Goal: Subscribe to service/newsletter

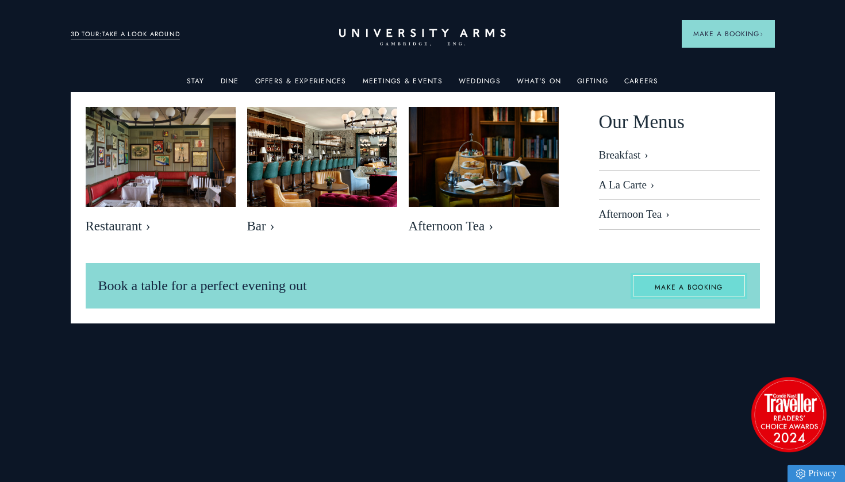
click at [717, 289] on link "MAKE A BOOKING" at bounding box center [688, 286] width 117 height 26
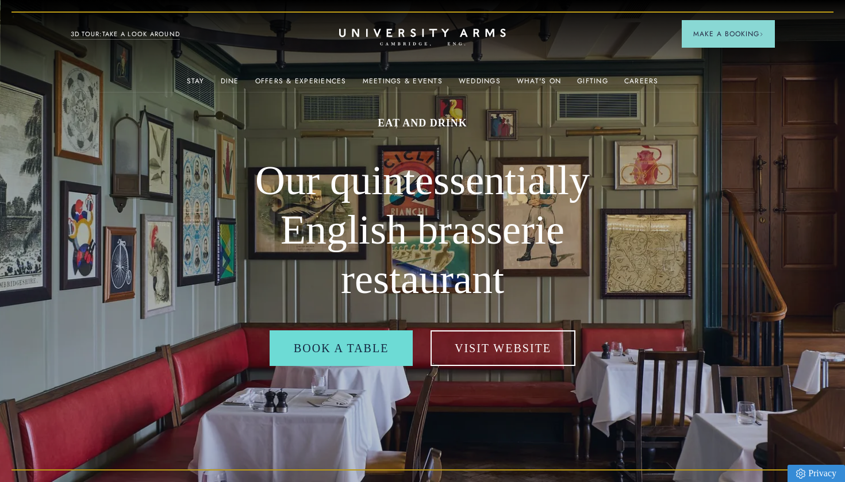
scroll to position [0, 1]
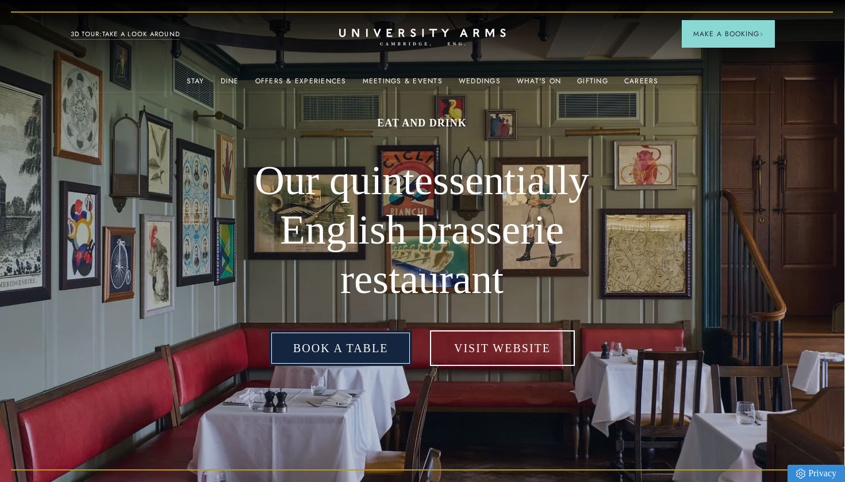
click at [353, 352] on link "Book a table" at bounding box center [340, 348] width 143 height 36
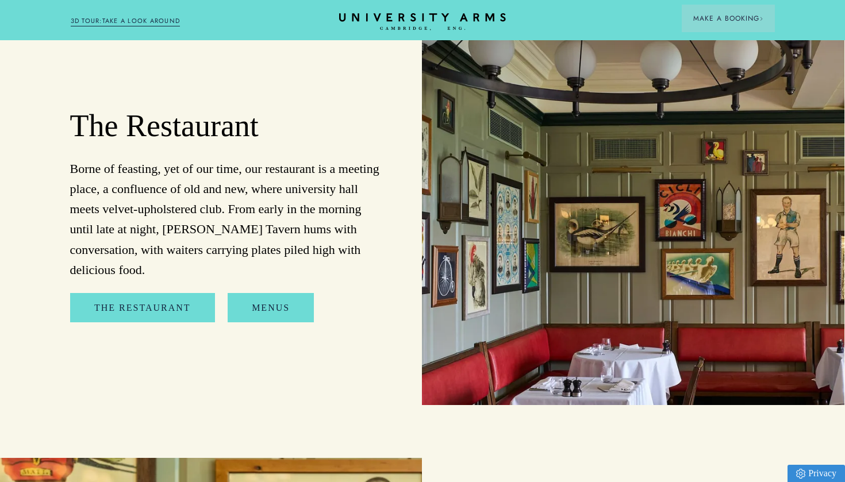
scroll to position [1398, 1]
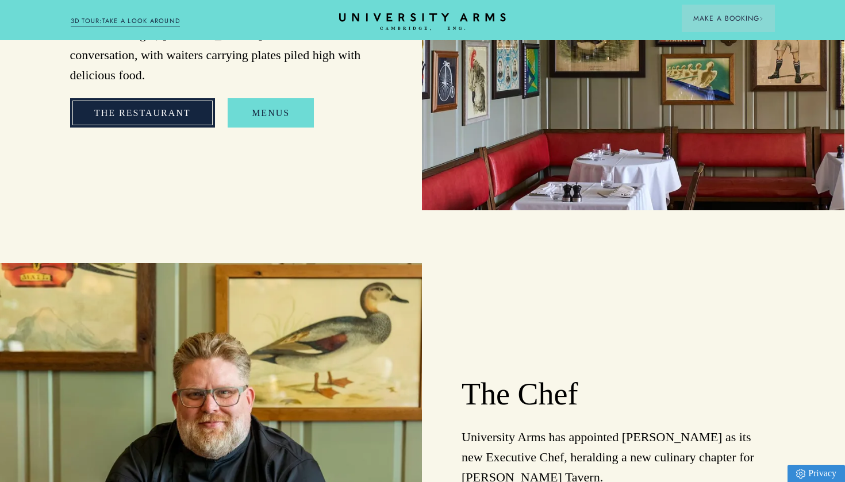
click at [159, 98] on link "The Restaurant" at bounding box center [142, 113] width 145 height 30
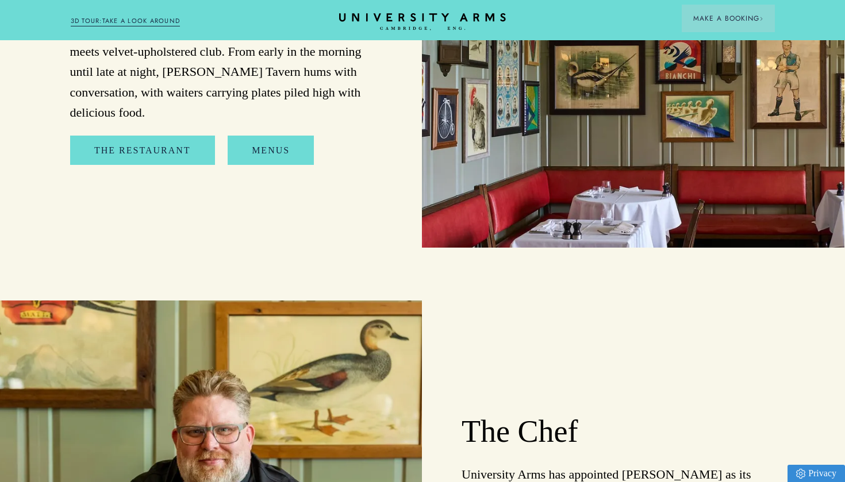
scroll to position [1272, 1]
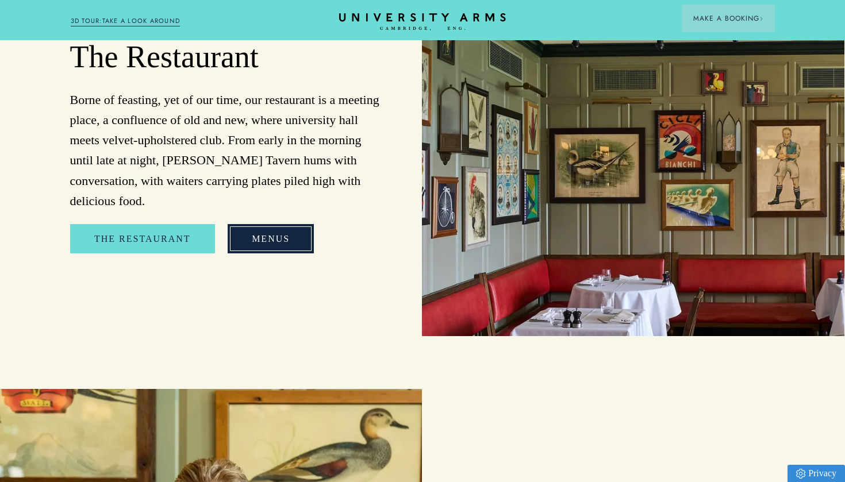
click at [266, 224] on link "Menus" at bounding box center [271, 239] width 86 height 30
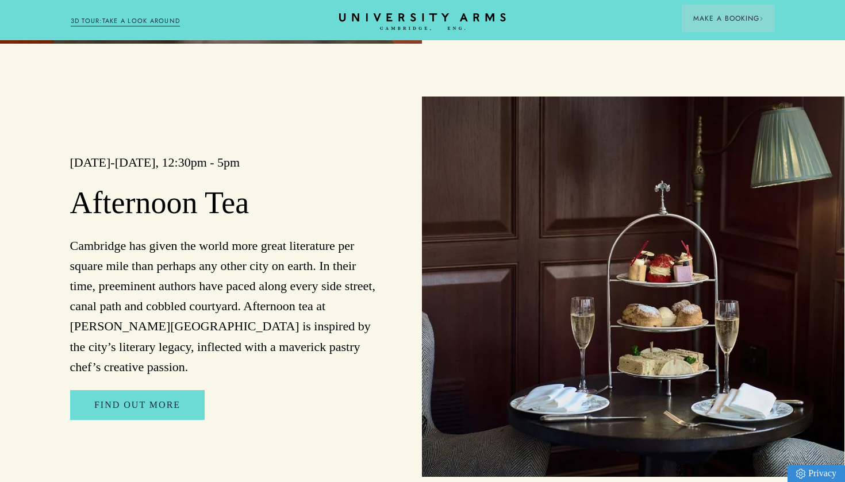
scroll to position [2113, 1]
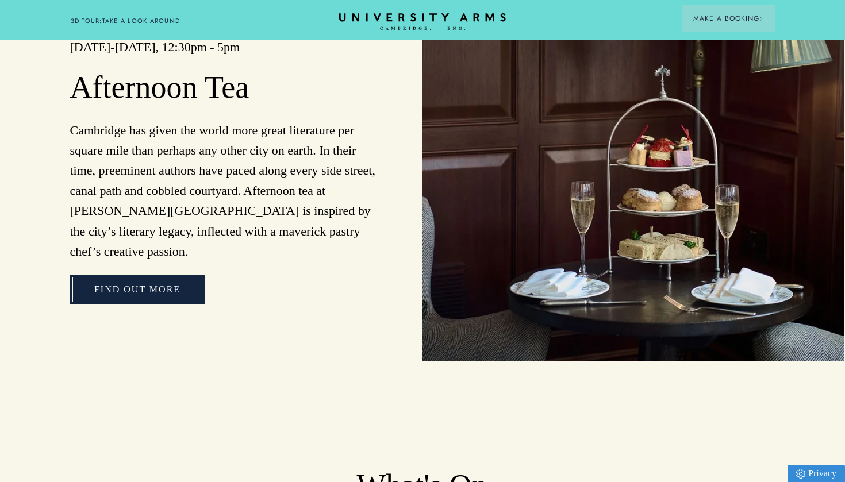
click at [111, 275] on link "Find Out More" at bounding box center [137, 290] width 134 height 30
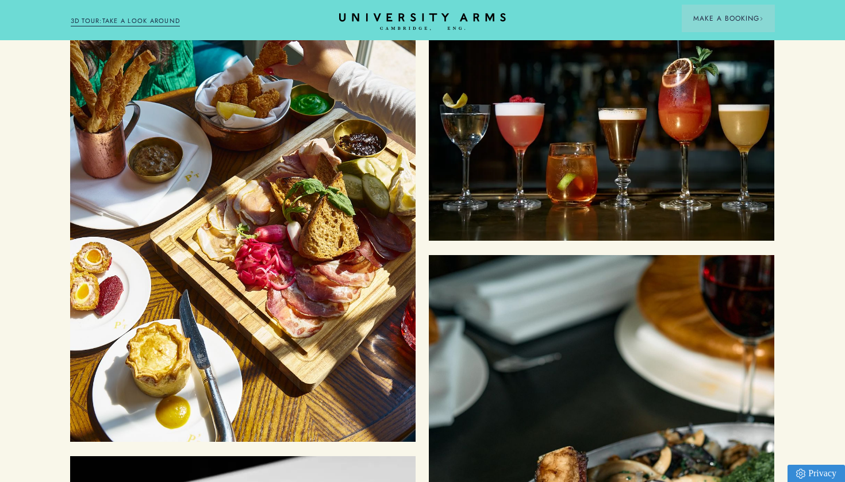
scroll to position [3671, 1]
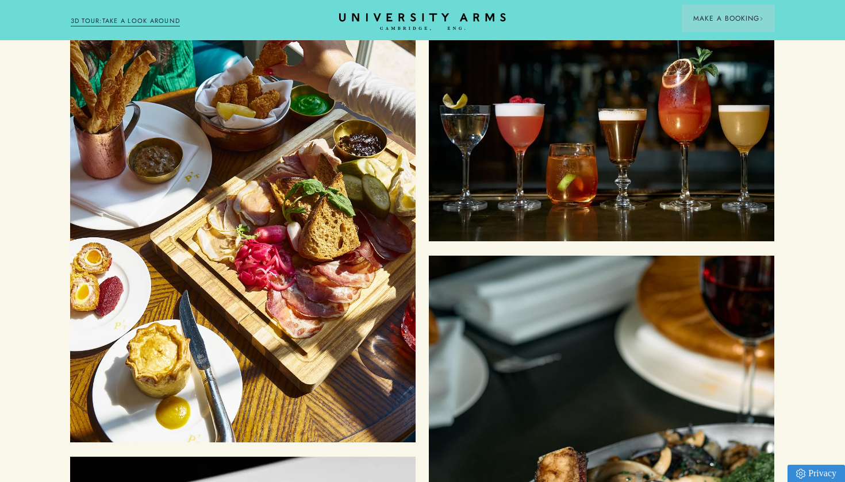
click at [310, 252] on img at bounding box center [242, 212] width 345 height 460
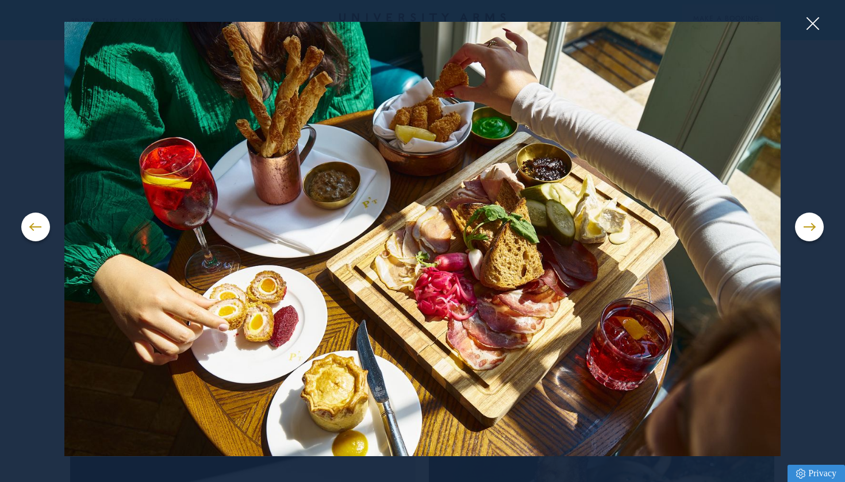
click at [806, 374] on img at bounding box center [422, 239] width 803 height 434
click at [819, 25] on button at bounding box center [811, 23] width 17 height 17
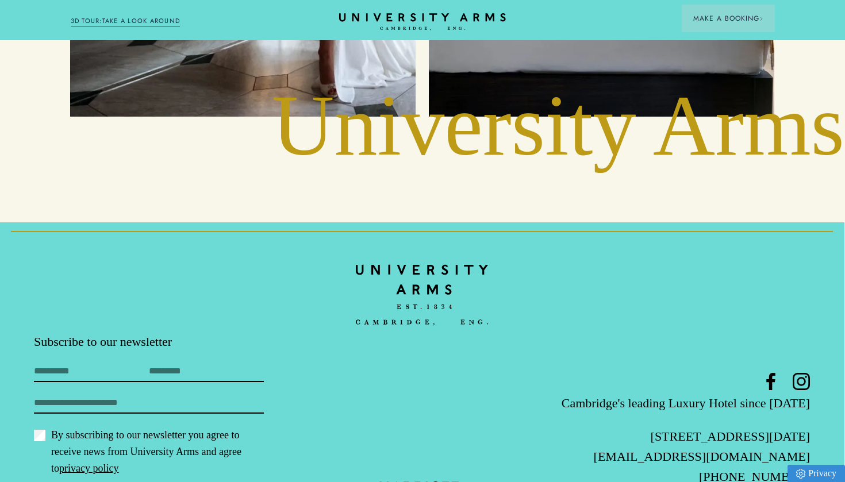
scroll to position [5538, 1]
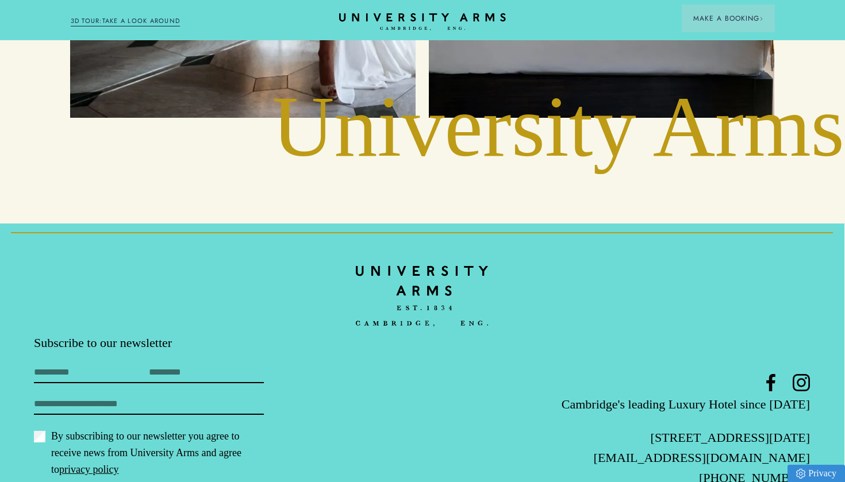
click at [90, 464] on link "privacy policy" at bounding box center [88, 469] width 59 height 11
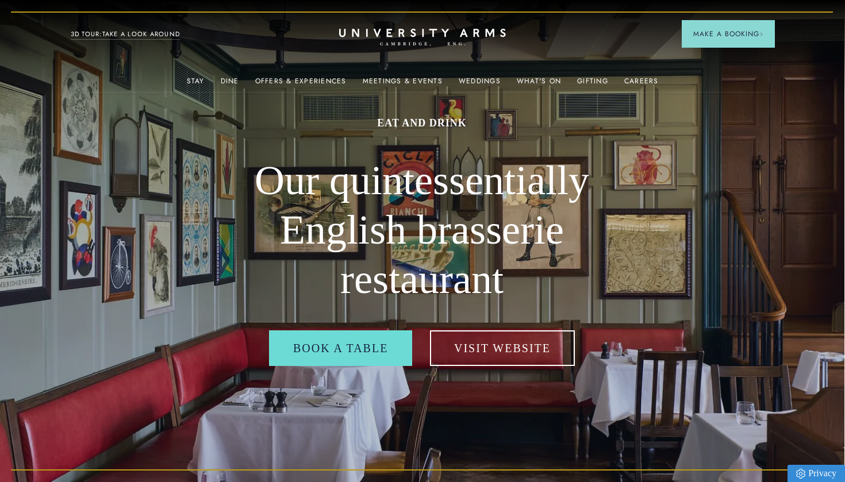
scroll to position [0, 1]
click at [544, 80] on link "What's On" at bounding box center [539, 84] width 44 height 15
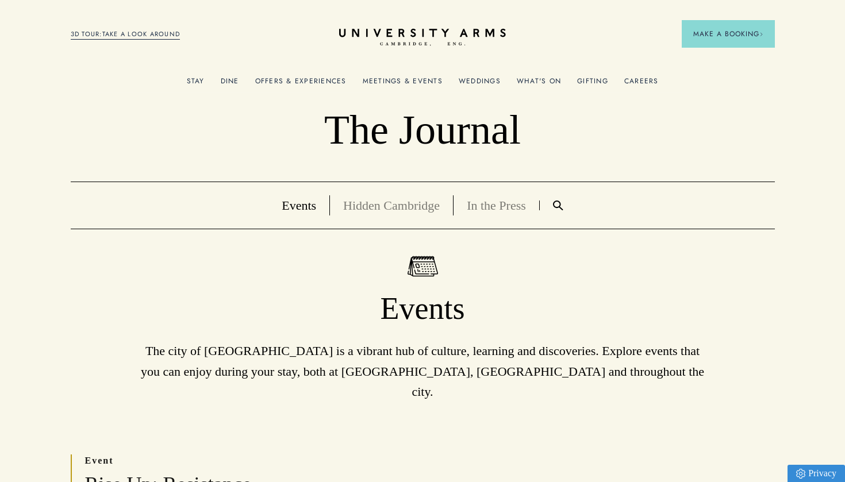
click at [496, 198] on link "In the Press" at bounding box center [496, 205] width 59 height 14
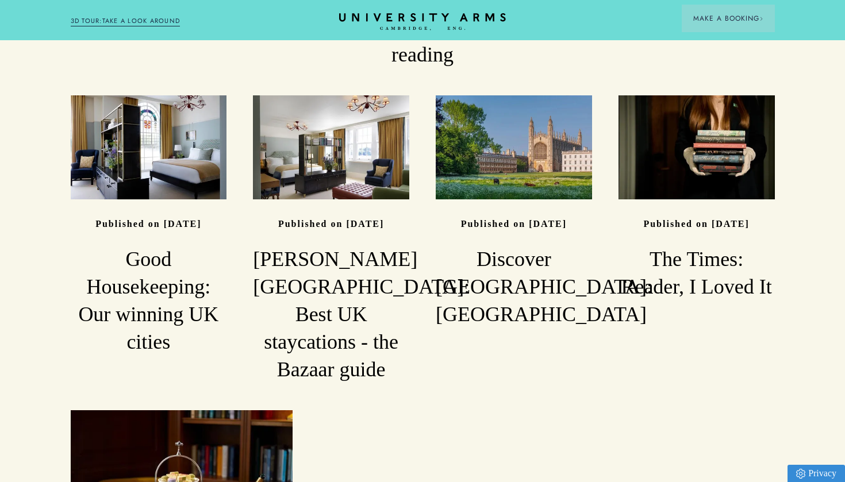
scroll to position [1488, 0]
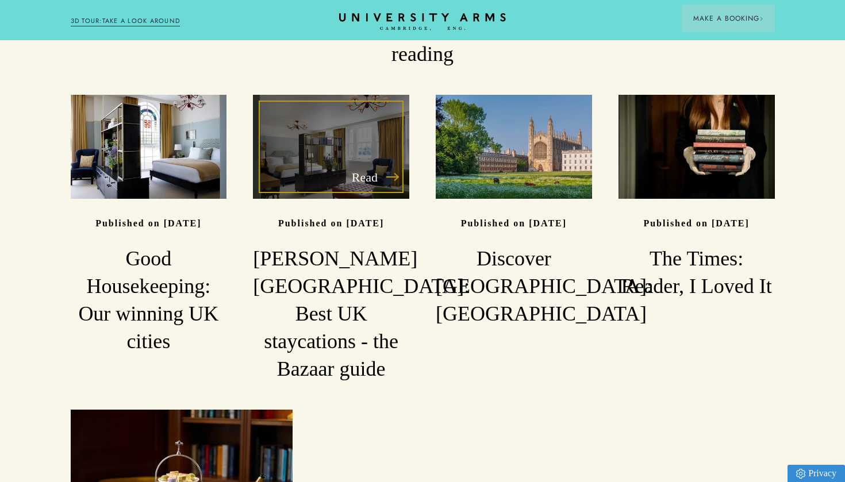
click at [318, 245] on h3 "Harper's Bazaar: Best UK staycations - the Bazaar guide" at bounding box center [331, 313] width 156 height 137
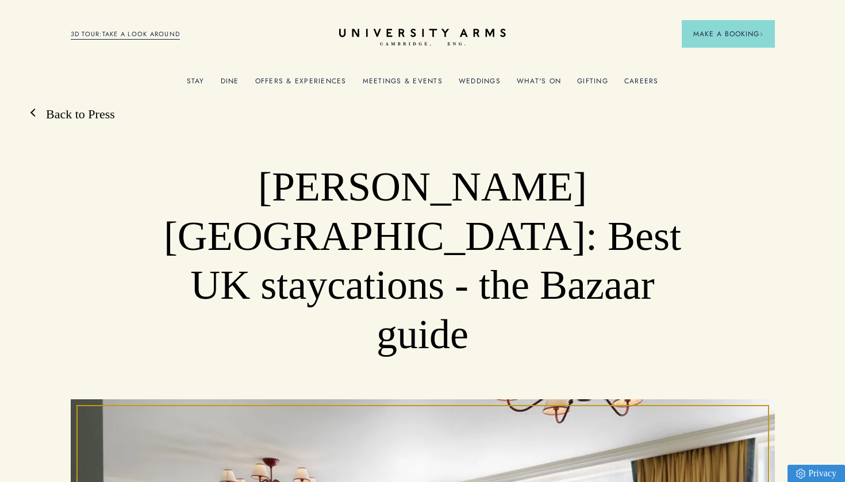
click at [80, 111] on link "Back to Press" at bounding box center [74, 114] width 80 height 17
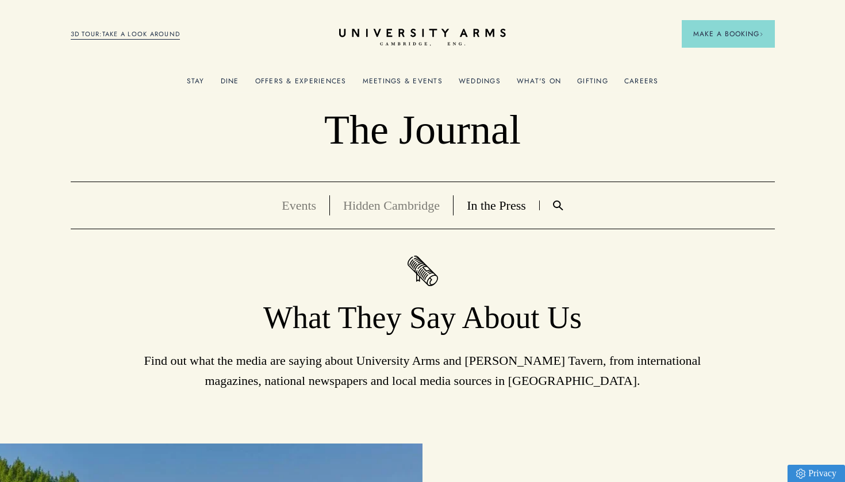
click at [291, 207] on link "Events" at bounding box center [299, 205] width 34 height 14
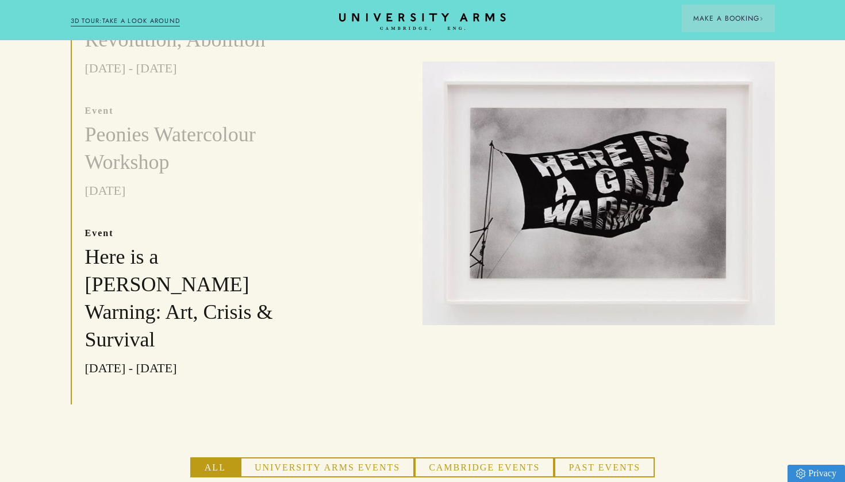
scroll to position [472, 0]
click at [324, 458] on button "University Arms Events" at bounding box center [327, 468] width 174 height 21
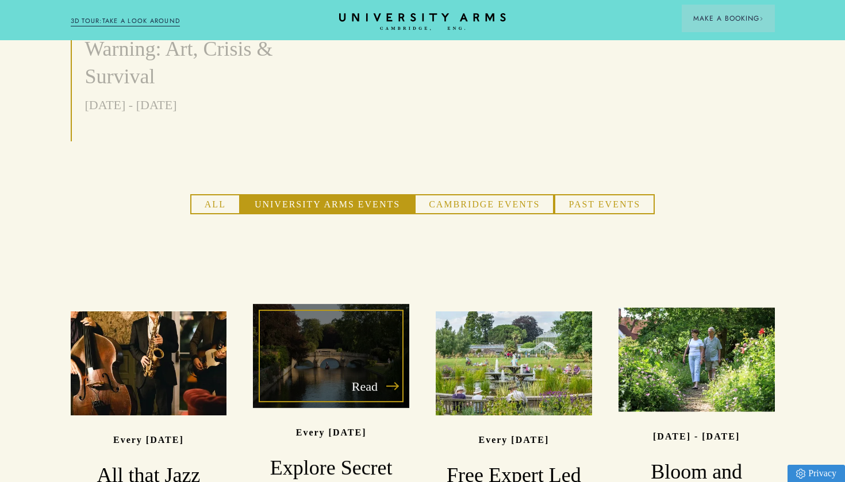
scroll to position [735, 0]
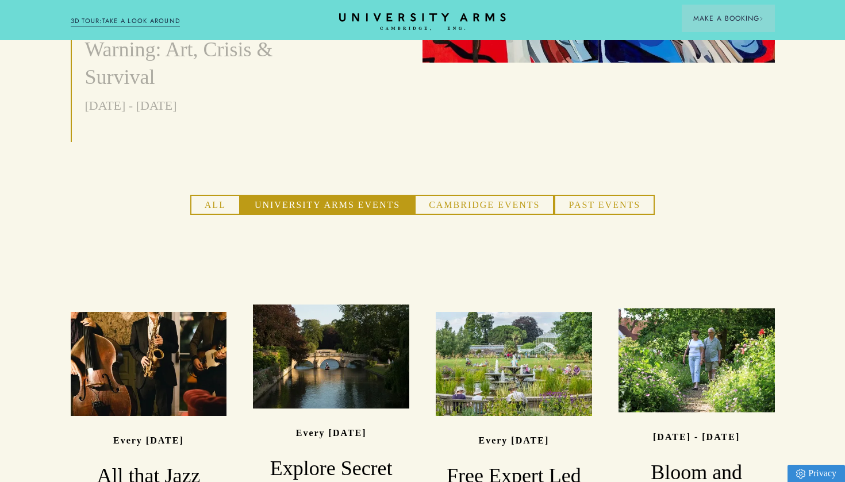
click at [482, 195] on button "Cambridge Events" at bounding box center [484, 205] width 140 height 21
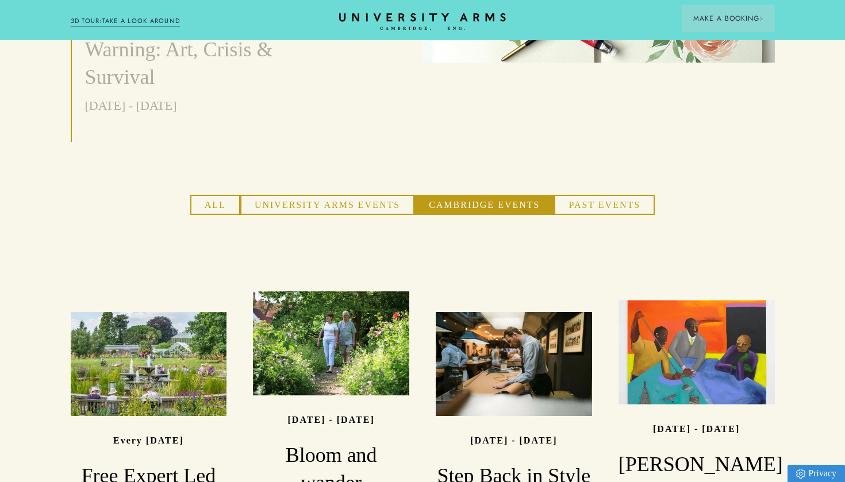
click at [590, 195] on button "Past Events" at bounding box center [604, 205] width 101 height 21
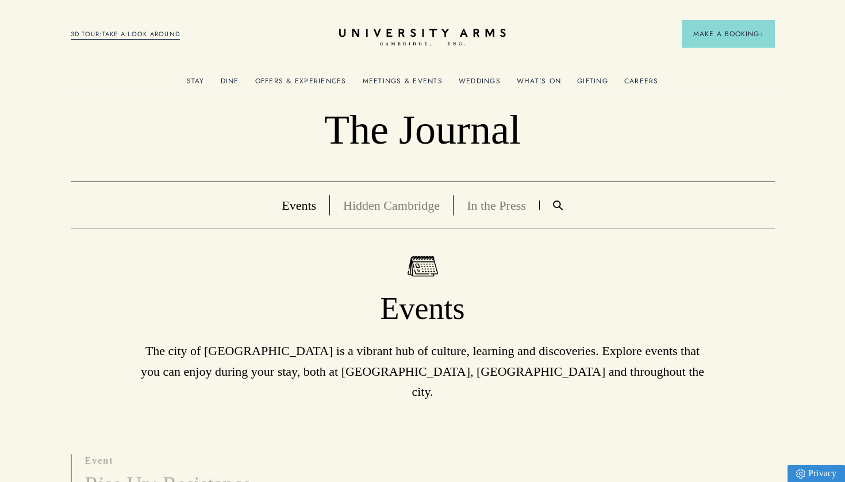
scroll to position [0, 0]
click at [391, 36] on icon at bounding box center [421, 33] width 161 height 8
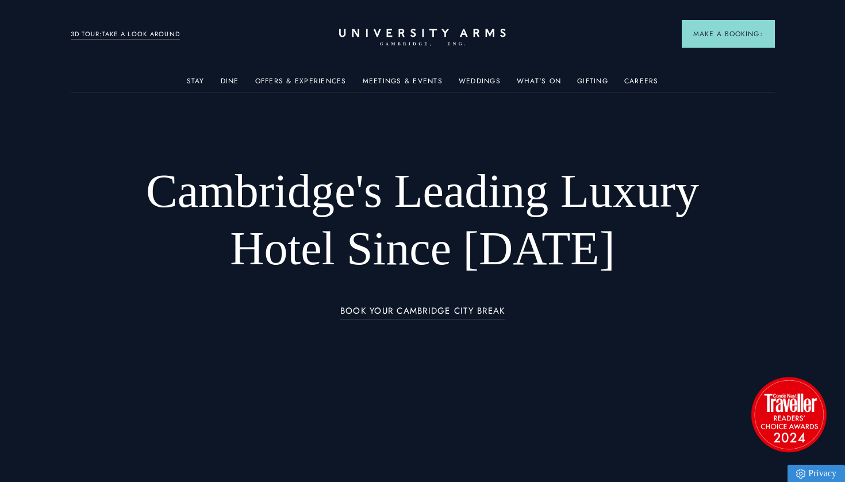
click at [140, 1] on header "Stay Suites Superior Rooms Classic Rooms Cosy Rooms Dine Restaurant Bar Afterno…" at bounding box center [422, 31] width 845 height 63
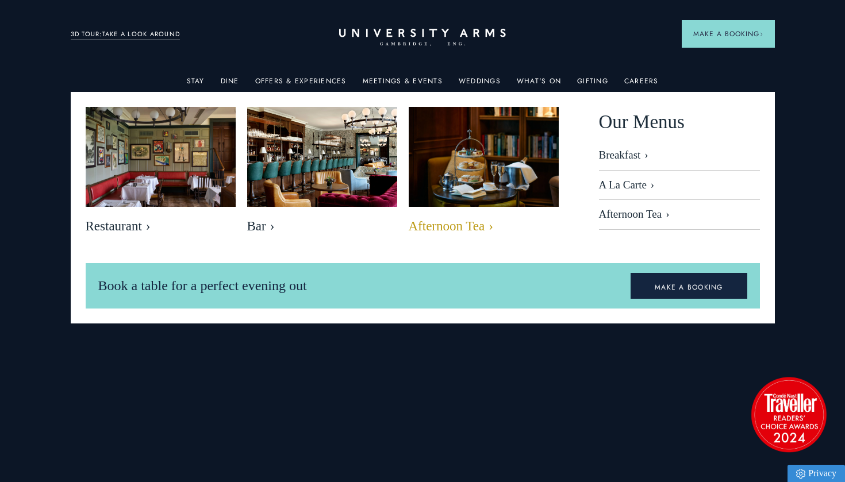
click at [449, 177] on img at bounding box center [483, 156] width 172 height 115
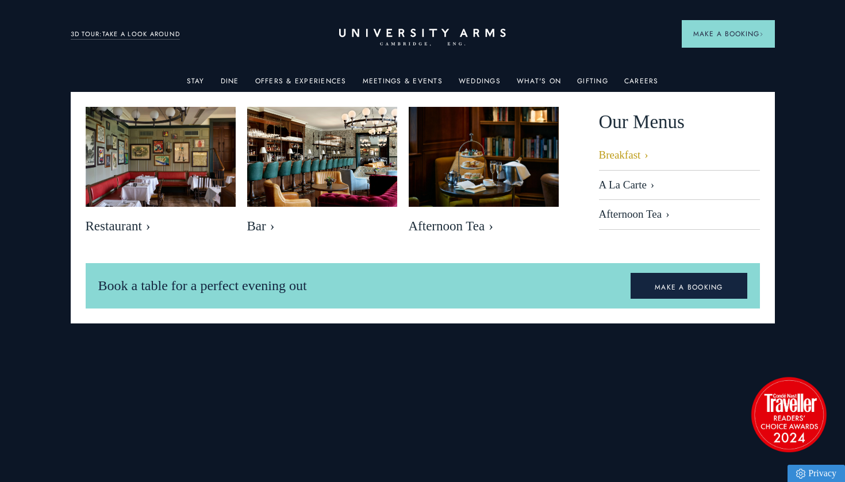
click at [624, 153] on link "Breakfast" at bounding box center [679, 160] width 161 height 22
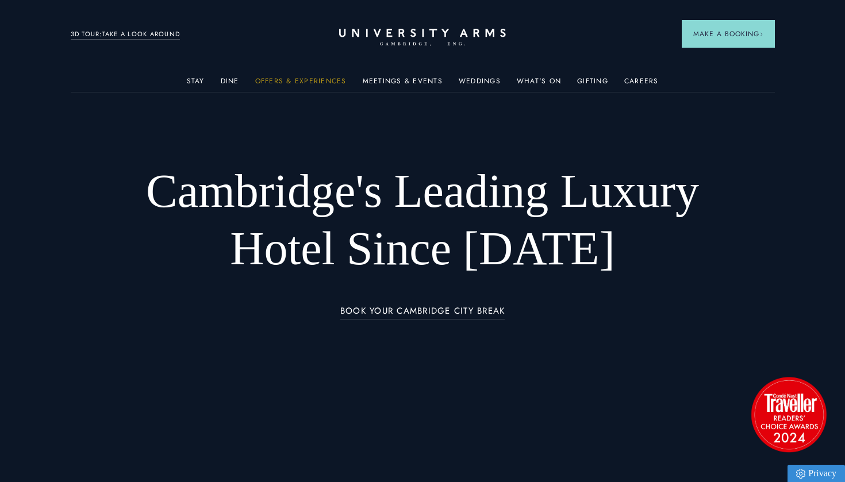
click at [282, 82] on link "Offers & Experiences" at bounding box center [300, 84] width 91 height 15
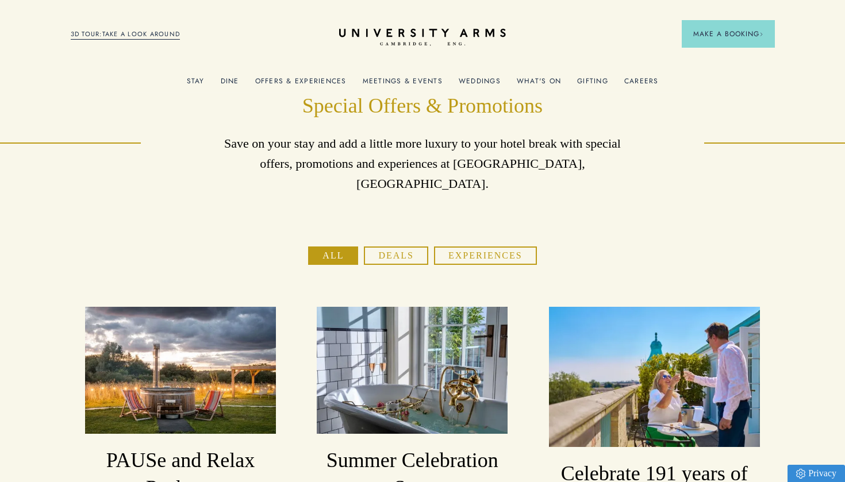
click at [384, 247] on button "Deals" at bounding box center [396, 256] width 64 height 18
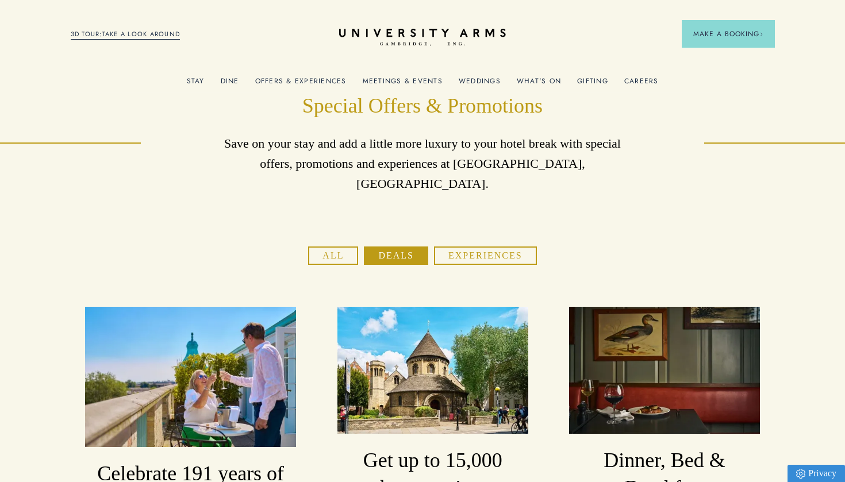
click at [475, 247] on button "Experiences" at bounding box center [485, 256] width 103 height 18
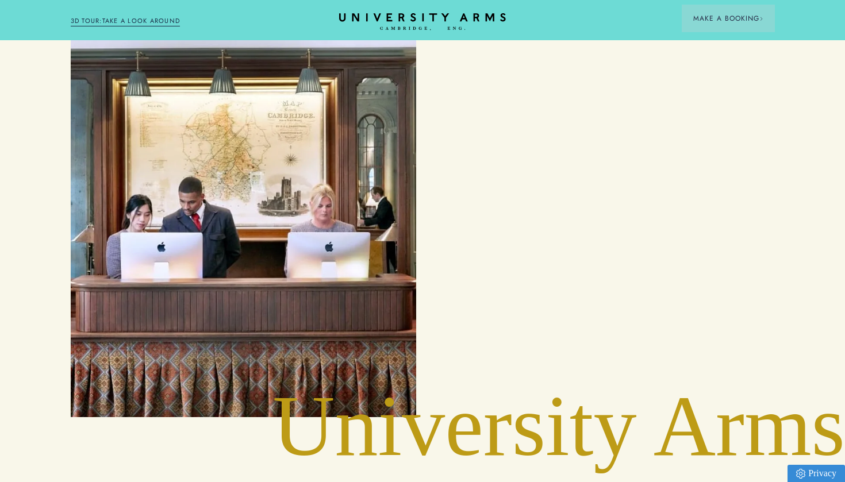
scroll to position [2140, 0]
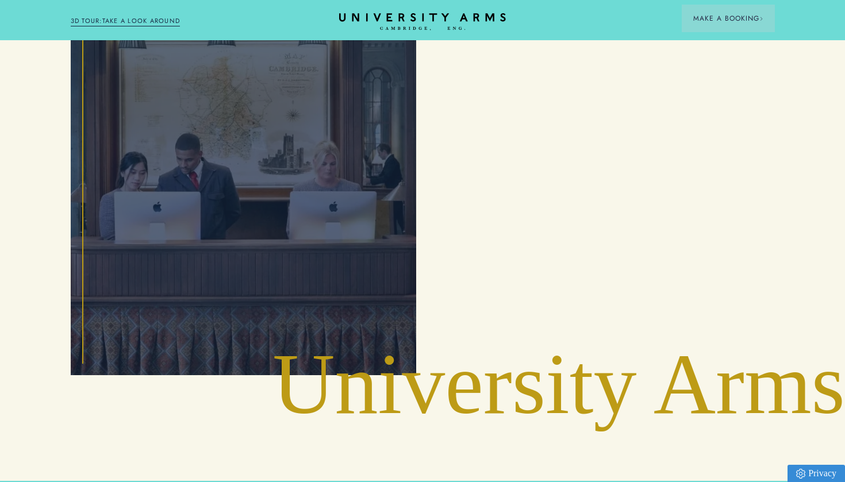
click at [281, 147] on div "Concierge Service" at bounding box center [243, 168] width 319 height 388
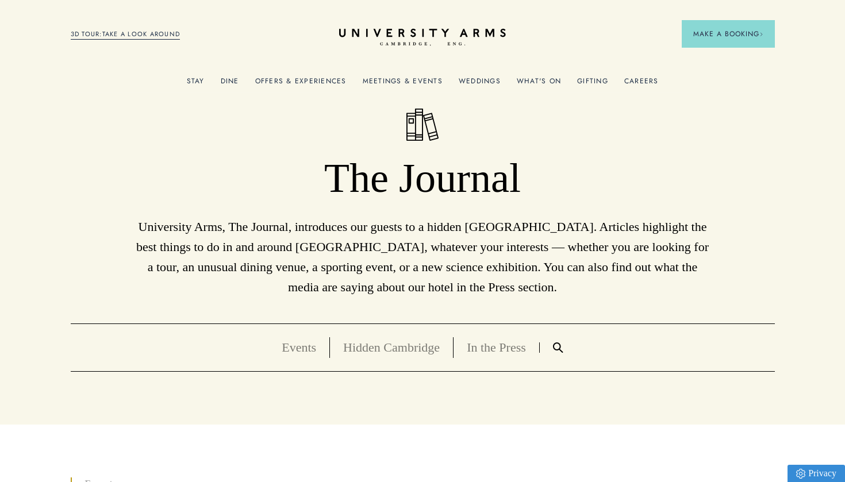
click at [478, 77] on link "Weddings" at bounding box center [480, 84] width 42 height 15
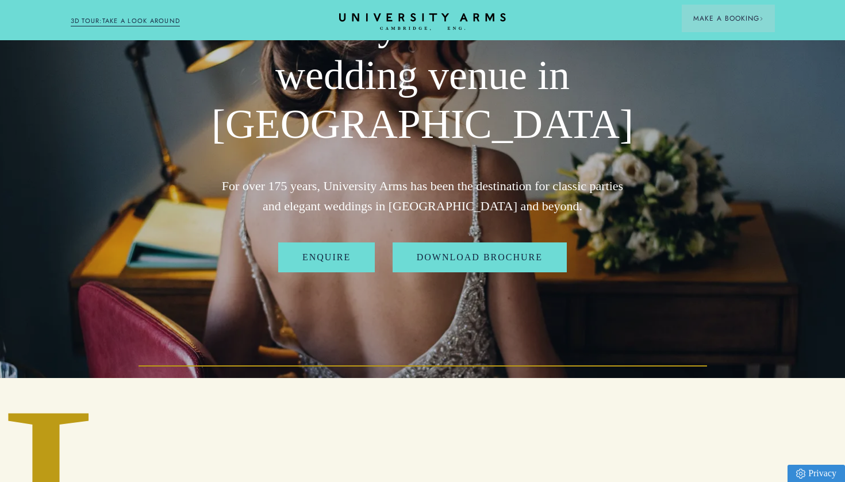
scroll to position [107, 0]
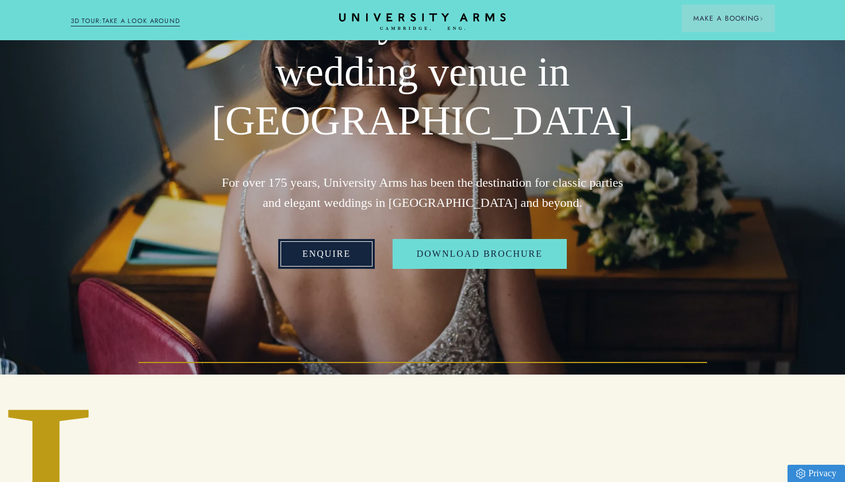
click at [338, 253] on link "Enquire" at bounding box center [326, 254] width 97 height 30
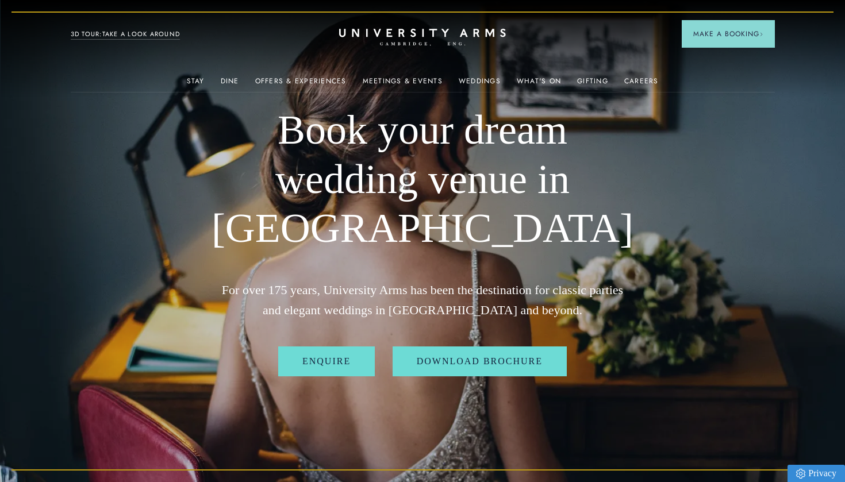
scroll to position [0, 0]
click at [420, 82] on link "Meetings & Events" at bounding box center [403, 84] width 80 height 15
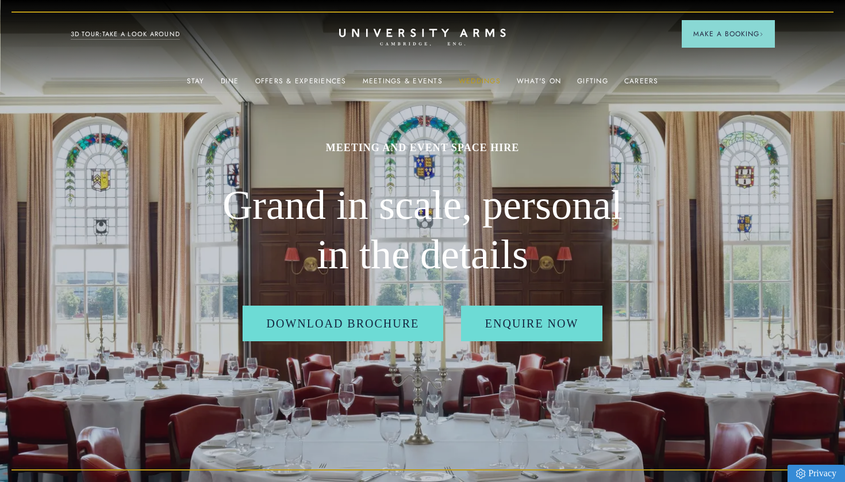
click at [470, 79] on link "Weddings" at bounding box center [480, 84] width 42 height 15
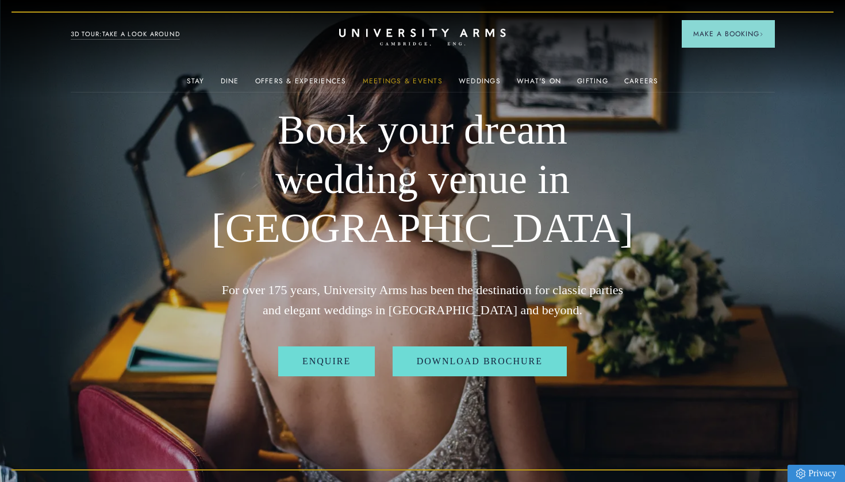
click at [418, 79] on link "Meetings & Events" at bounding box center [403, 84] width 80 height 15
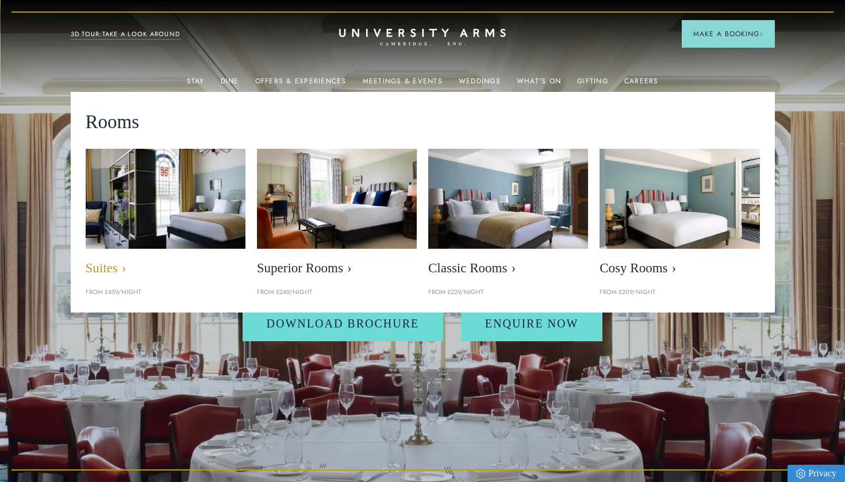
click at [125, 225] on img at bounding box center [166, 198] width 184 height 115
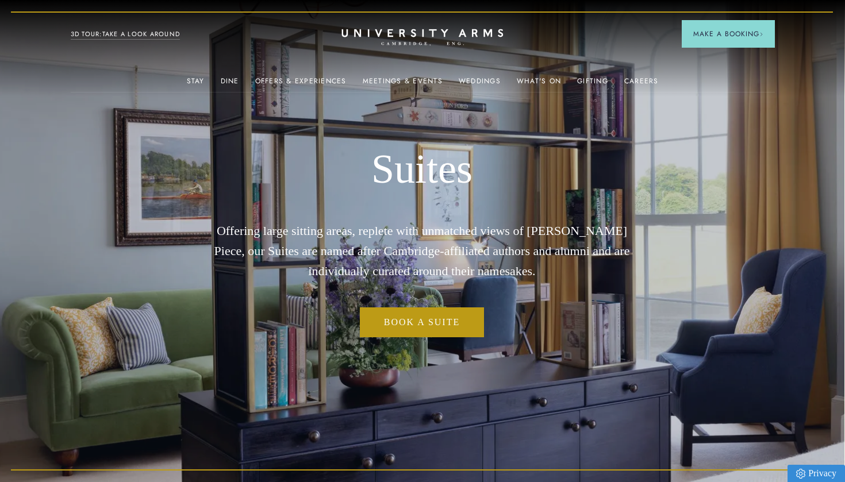
scroll to position [0, 1]
click at [424, 39] on icon "CAMBRIDGE’S LEADING LUXURY HOTEL SINCE [DATE]" at bounding box center [421, 37] width 161 height 17
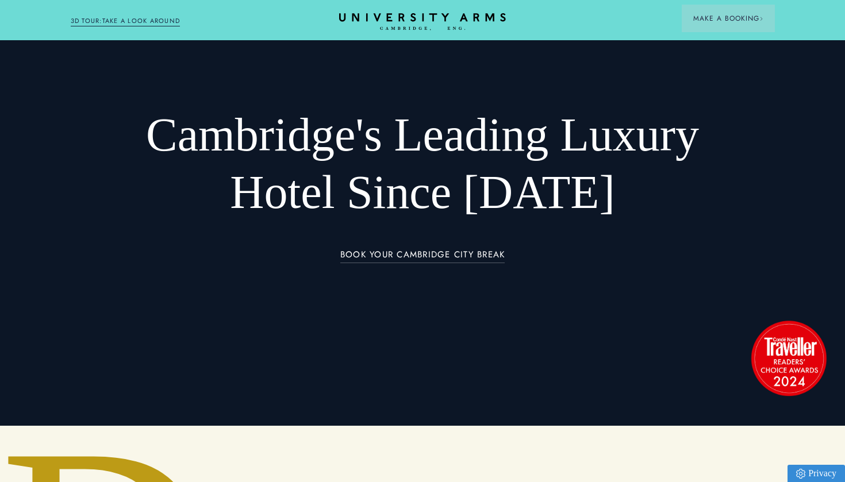
scroll to position [54, 0]
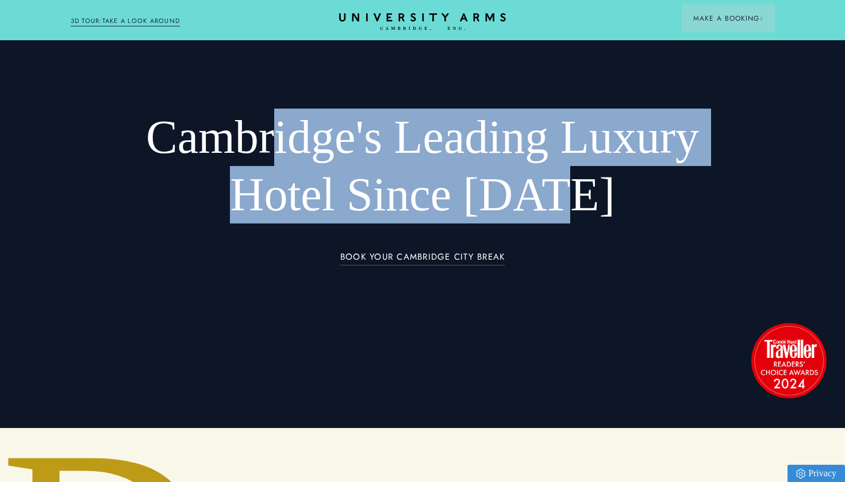
drag, startPoint x: 601, startPoint y: 192, endPoint x: 278, endPoint y: 150, distance: 325.7
click at [278, 150] on h1 "Cambridge's Leading Luxury Hotel Since [DATE]" at bounding box center [422, 166] width 563 height 115
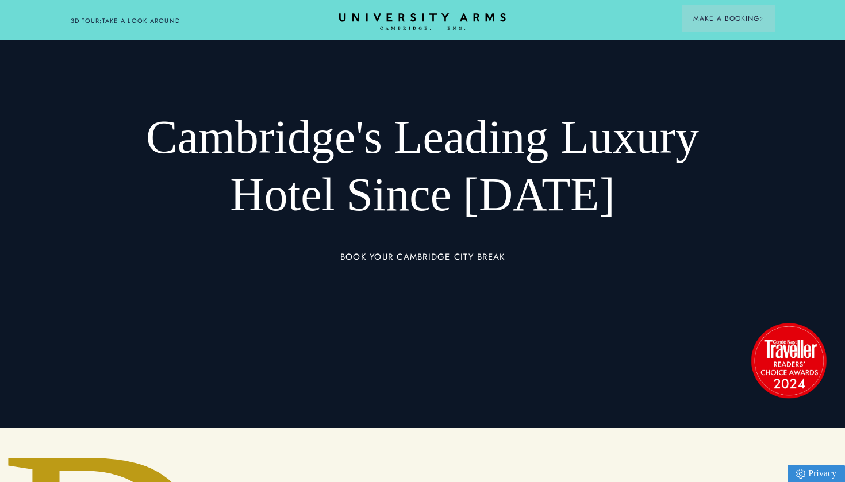
click at [433, 71] on div "Cambridge's Leading Luxury Hotel Since 1834 BOOK YOUR CAMBRIDGE CITY BREAK" at bounding box center [423, 187] width 704 height 263
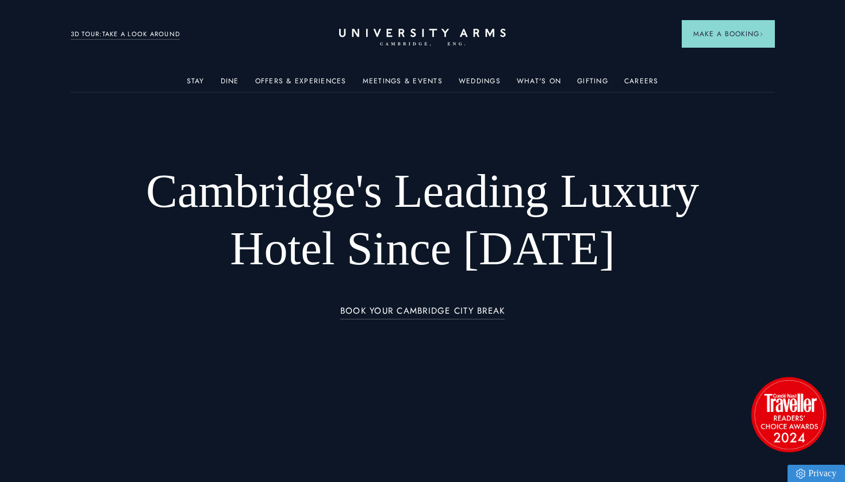
scroll to position [0, 0]
click at [407, 83] on link "Meetings & Events" at bounding box center [403, 84] width 80 height 15
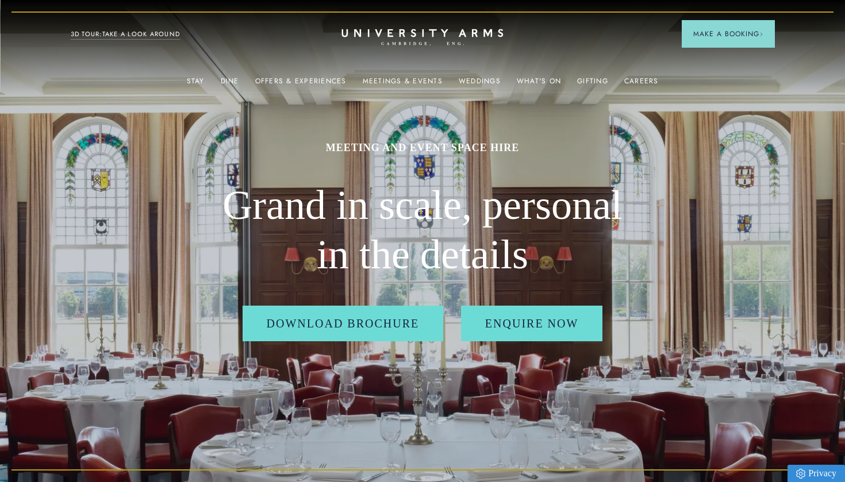
click at [414, 34] on icon at bounding box center [421, 33] width 161 height 8
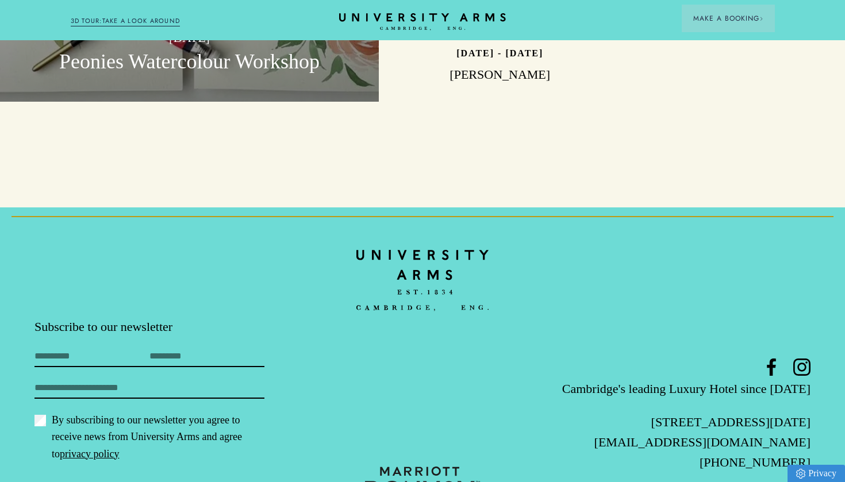
scroll to position [3455, 0]
type input "******"
type input "**********"
click at [89, 476] on button "Subscribe" at bounding box center [85, 488] width 103 height 24
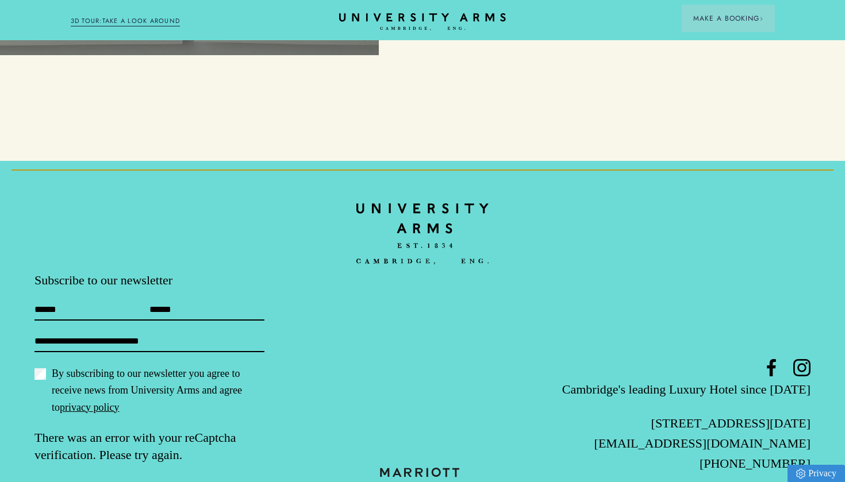
scroll to position [3502, 0]
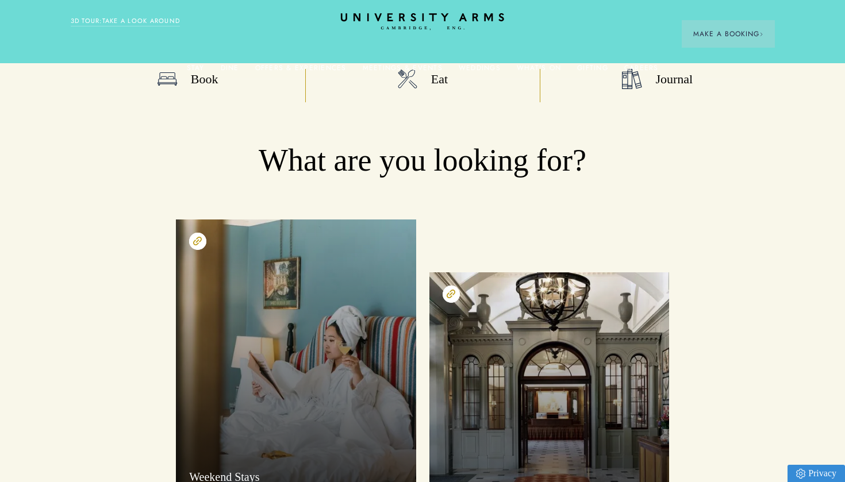
click at [198, 240] on icon at bounding box center [197, 241] width 9 height 9
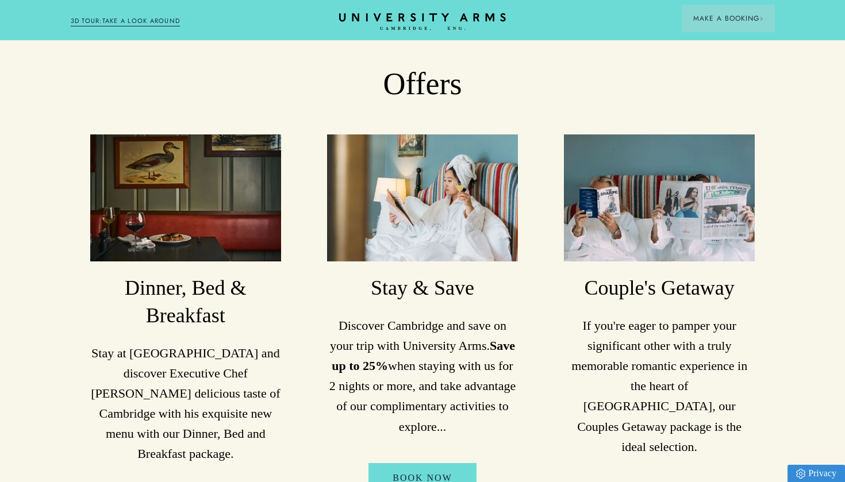
scroll to position [994, 0]
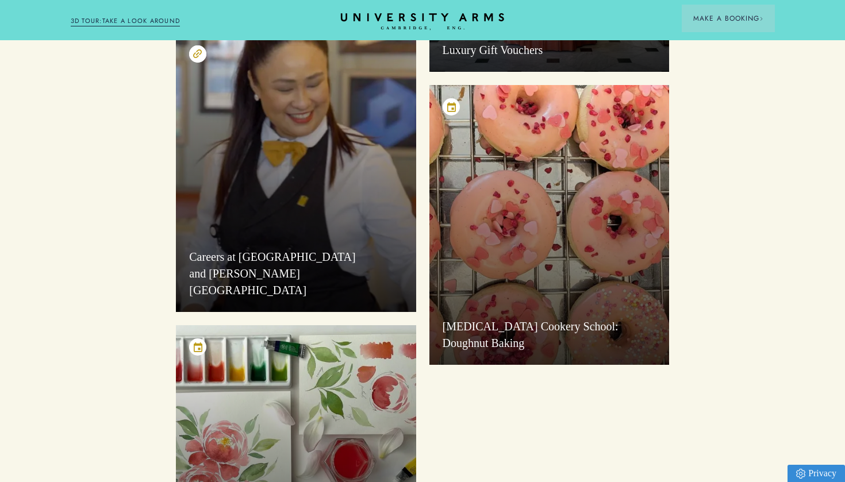
scroll to position [603, 0]
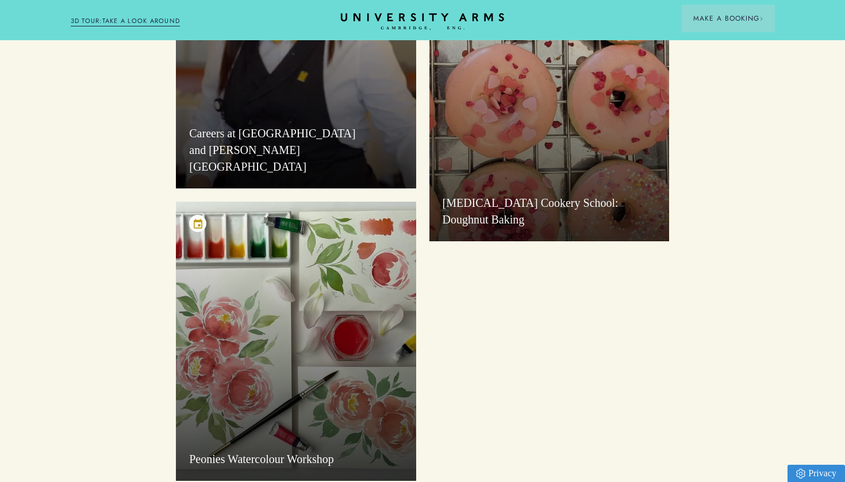
click at [601, 175] on div "Taste Buds Cookery School: Doughnut Baking" at bounding box center [549, 100] width 240 height 279
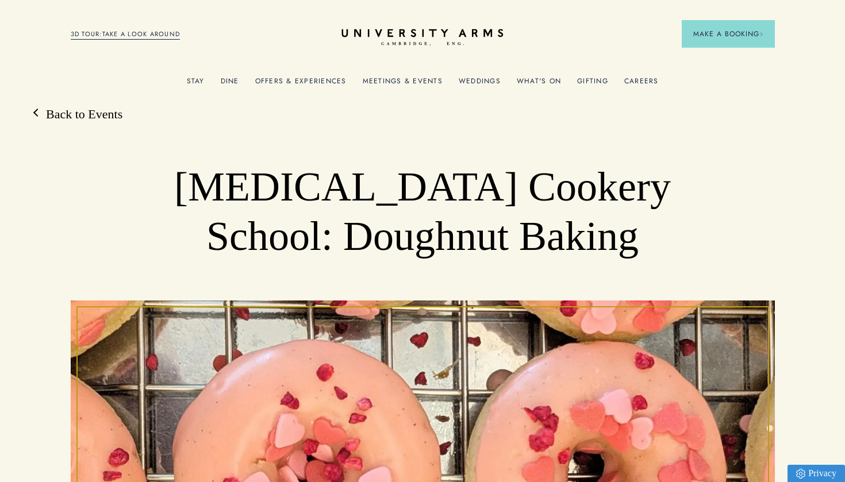
click at [397, 36] on icon "CAMBRIDGE’S LEADING LUXURY HOTEL SINCE [DATE]" at bounding box center [421, 37] width 161 height 17
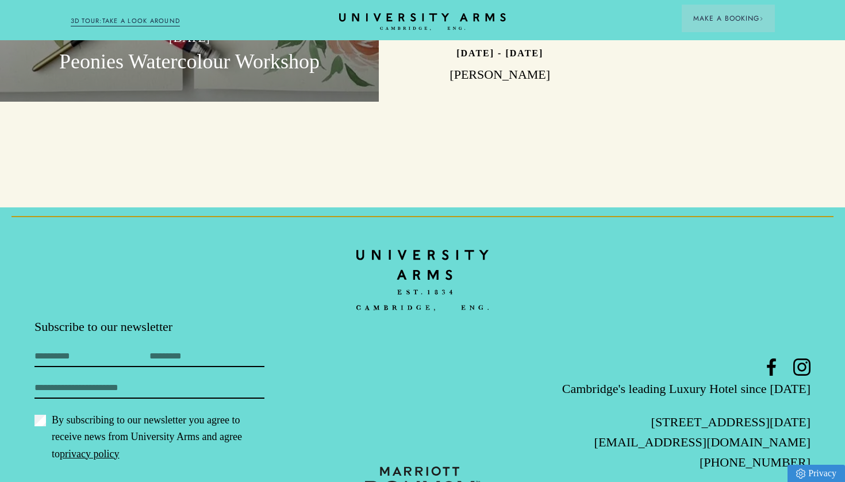
scroll to position [3455, 0]
